Goal: Task Accomplishment & Management: Manage account settings

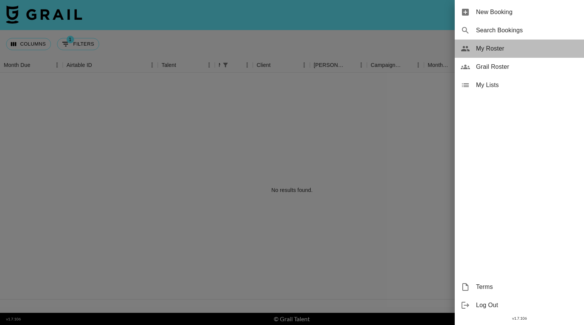
click at [482, 47] on span "My Roster" at bounding box center [527, 48] width 102 height 9
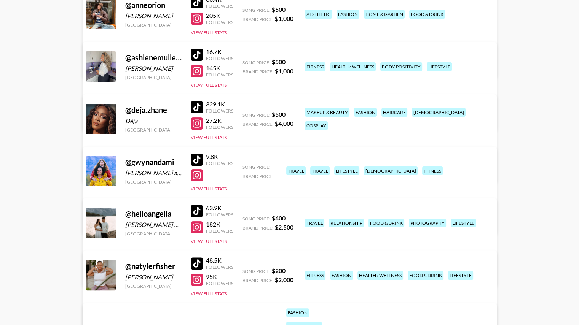
scroll to position [126, 0]
click at [210, 187] on button "View Full Stats" at bounding box center [209, 189] width 36 height 6
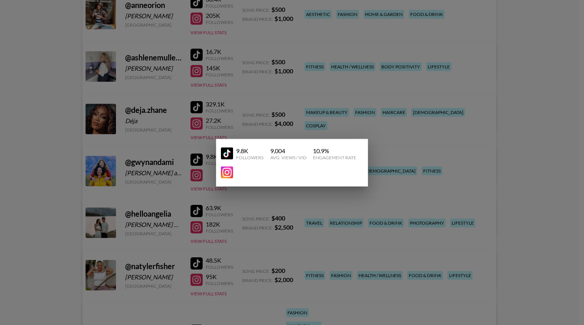
click at [416, 185] on div at bounding box center [292, 162] width 584 height 325
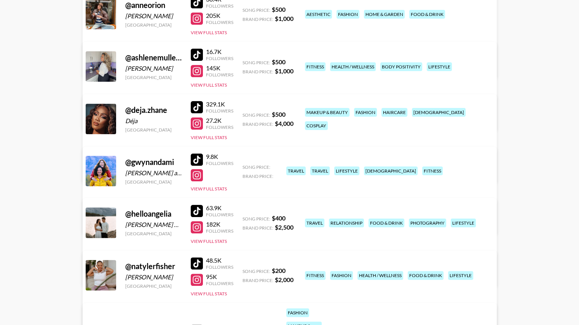
click at [245, 218] on link "View/Edit Details" at bounding box center [170, 222] width 148 height 8
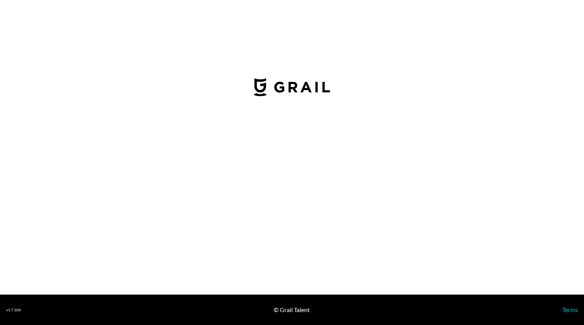
select select "USD"
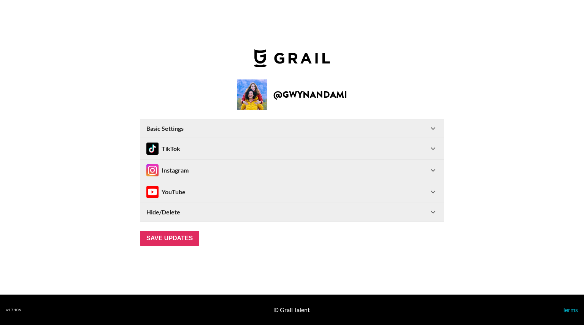
click at [358, 166] on div "Instagram" at bounding box center [287, 170] width 282 height 12
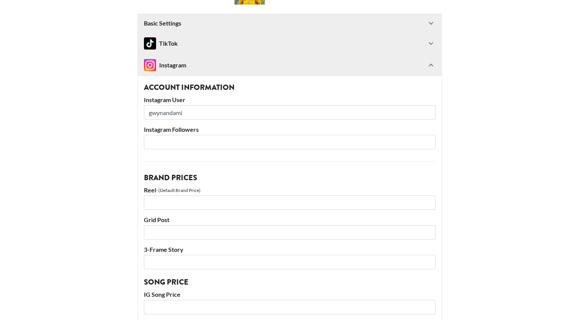
scroll to position [74, 0]
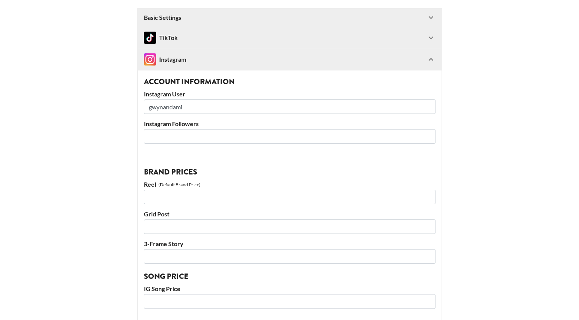
click at [240, 138] on input "number" at bounding box center [289, 136] width 291 height 14
type input "87000"
click at [170, 196] on input "number" at bounding box center [289, 196] width 291 height 14
click at [170, 196] on input "3" at bounding box center [289, 196] width 291 height 14
type input "3500"
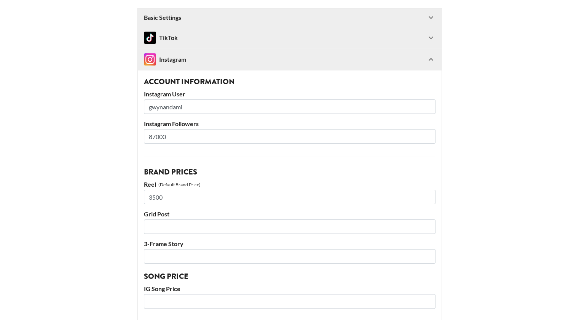
click at [164, 223] on input "number" at bounding box center [289, 226] width 291 height 14
type input "3000"
click at [155, 256] on input "number" at bounding box center [289, 256] width 291 height 14
type input "1500"
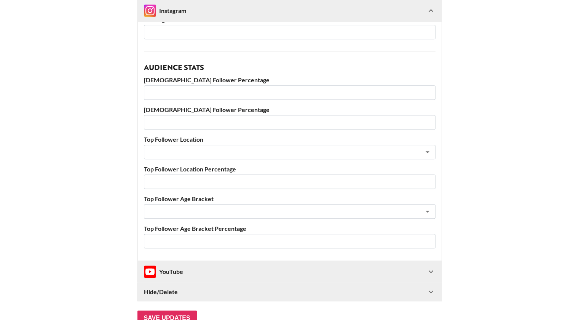
scroll to position [341, 0]
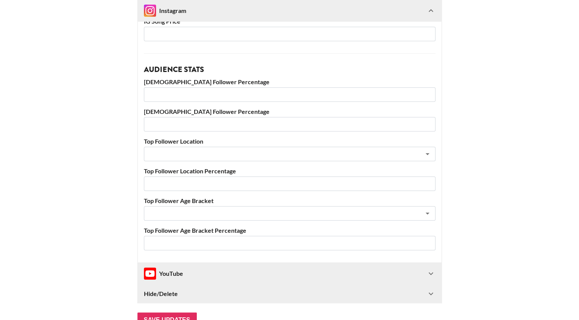
click at [187, 95] on input "number" at bounding box center [289, 94] width 291 height 14
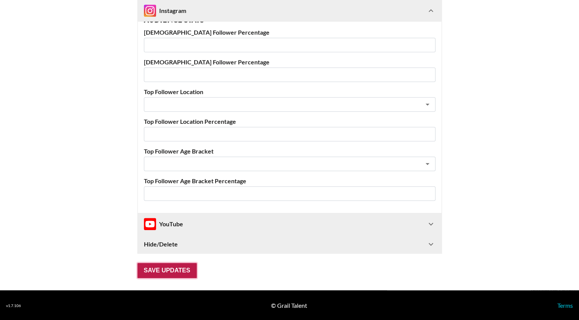
click at [172, 265] on input "Save Updates" at bounding box center [166, 270] width 59 height 15
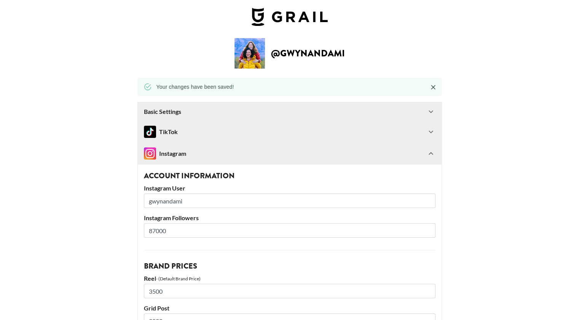
scroll to position [0, 0]
